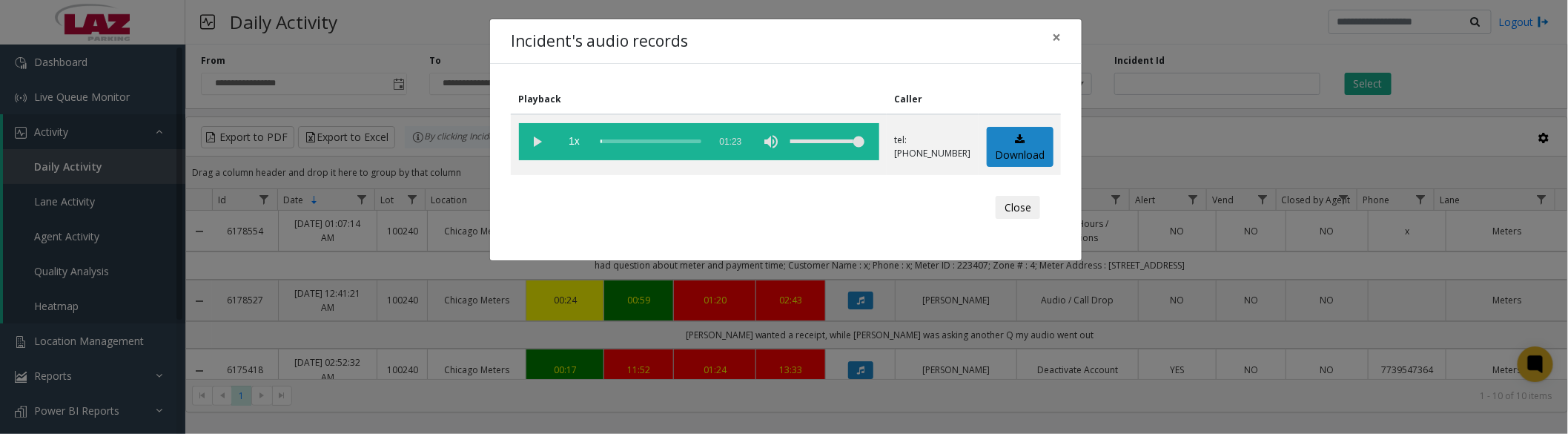
click at [541, 137] on vg-play-pause at bounding box center [537, 142] width 37 height 37
click at [539, 143] on vg-play-pause at bounding box center [537, 142] width 37 height 37
click at [540, 143] on vg-play-pause at bounding box center [537, 142] width 37 height 37
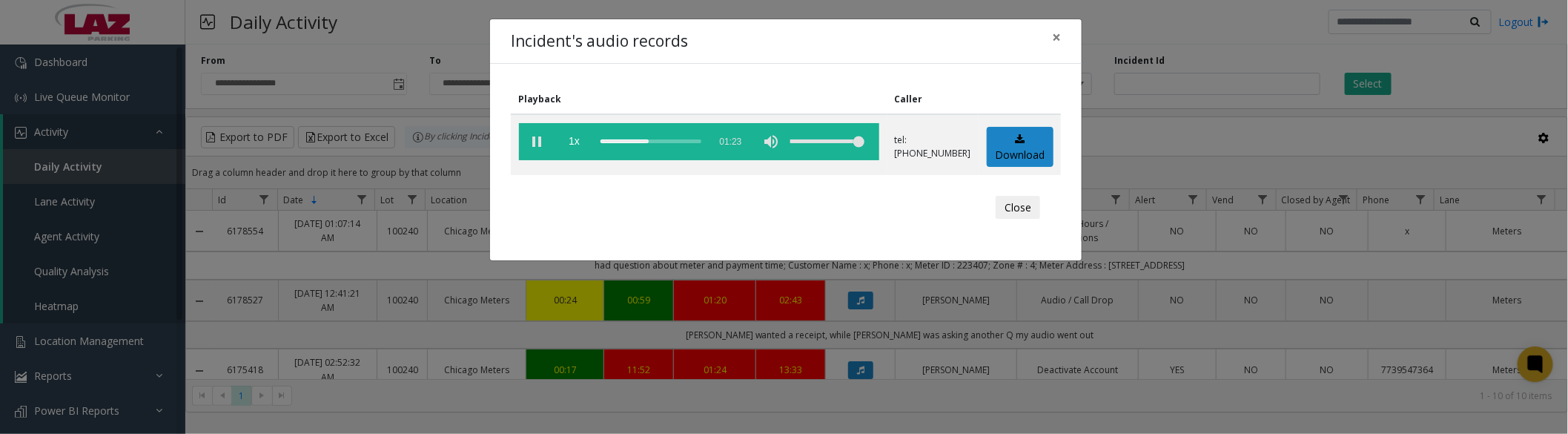
click at [537, 137] on vg-play-pause at bounding box center [537, 142] width 37 height 37
click at [539, 135] on vg-play-pause at bounding box center [537, 142] width 37 height 37
click at [541, 143] on vg-play-pause at bounding box center [537, 142] width 37 height 37
click at [537, 146] on vg-play-pause at bounding box center [537, 142] width 37 height 37
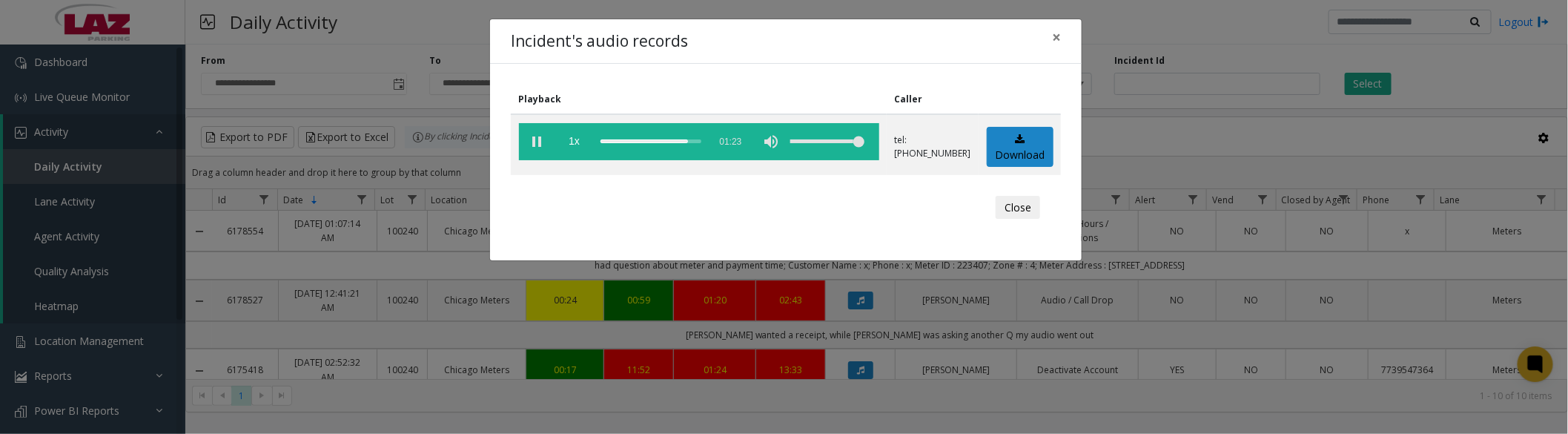
click at [537, 139] on vg-play-pause at bounding box center [537, 142] width 37 height 37
